Goal: Task Accomplishment & Management: Manage account settings

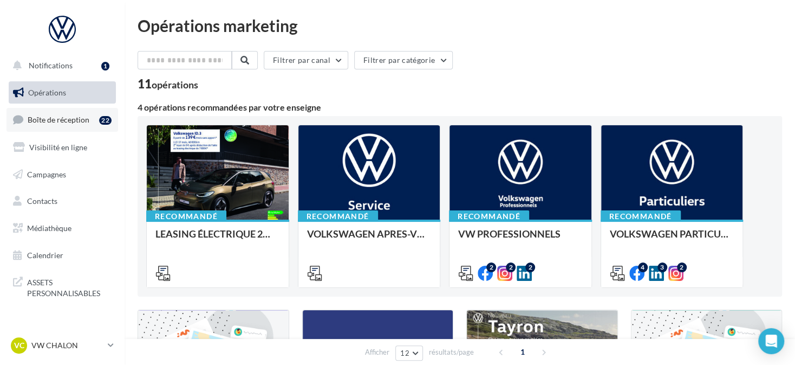
click at [74, 113] on link "Boîte de réception 22" at bounding box center [63, 119] width 112 height 23
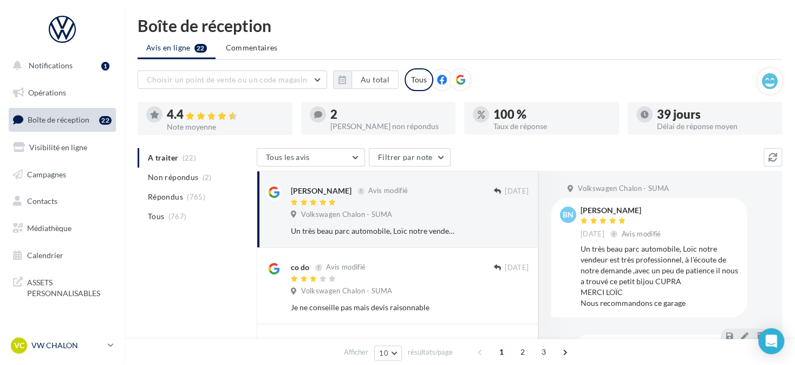
click at [59, 349] on p "VW CHALON" at bounding box center [67, 345] width 72 height 11
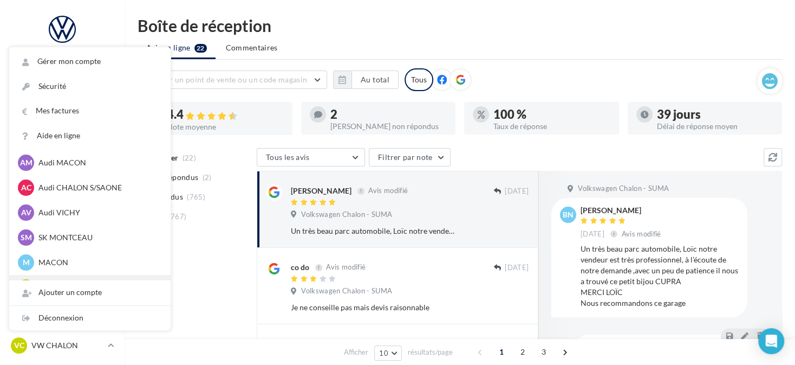
scroll to position [542, 0]
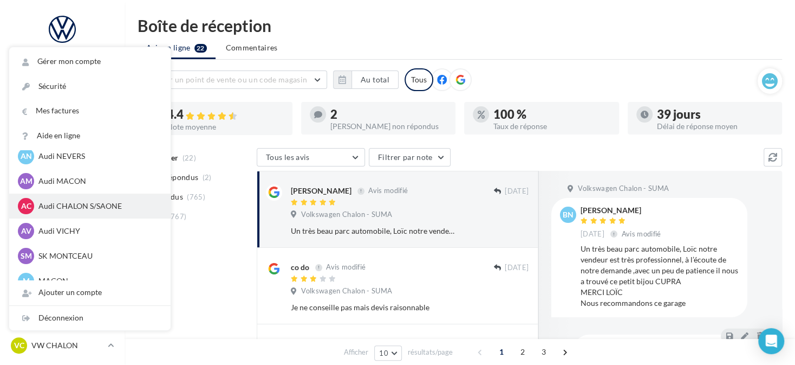
click at [99, 196] on div "AC Audi CHALON S/SAONE audi-chal-dup" at bounding box center [89, 205] width 161 height 25
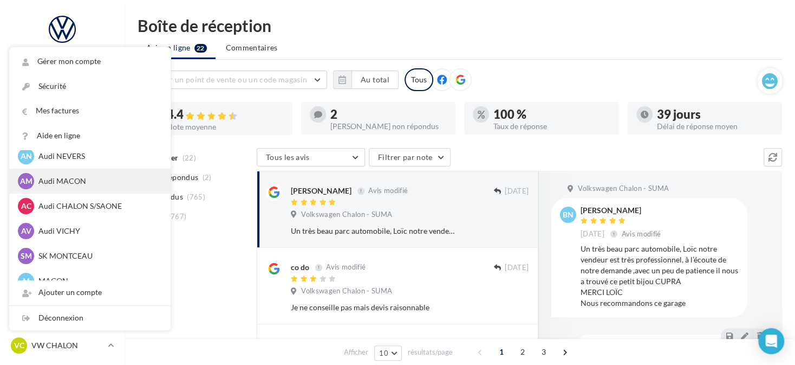
click at [96, 179] on p "Audi MACON" at bounding box center [97, 181] width 119 height 11
